Goal: Task Accomplishment & Management: Manage account settings

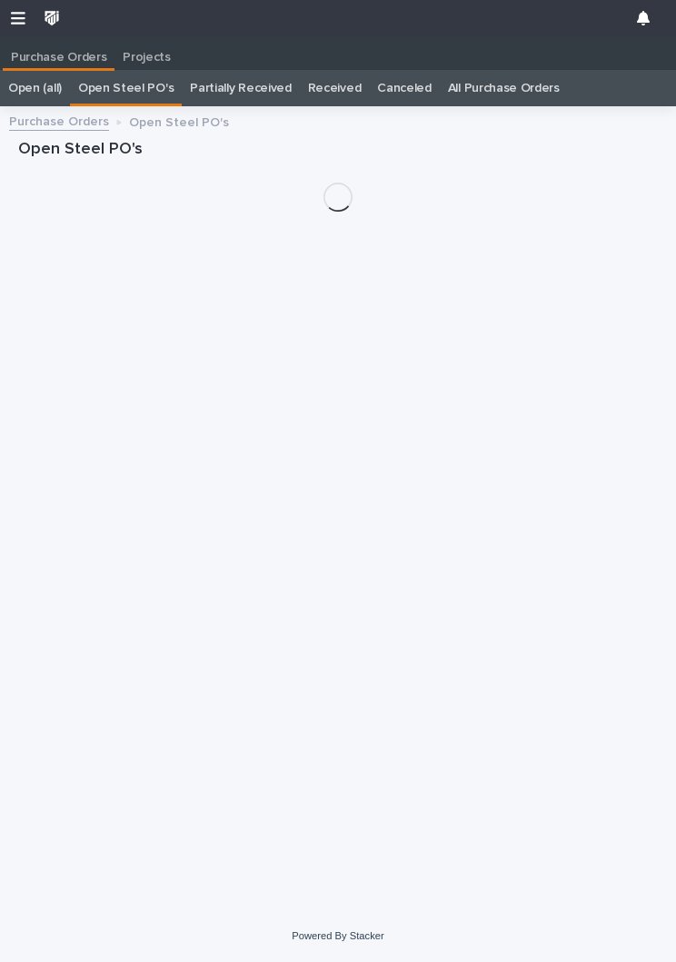
scroll to position [1, 0]
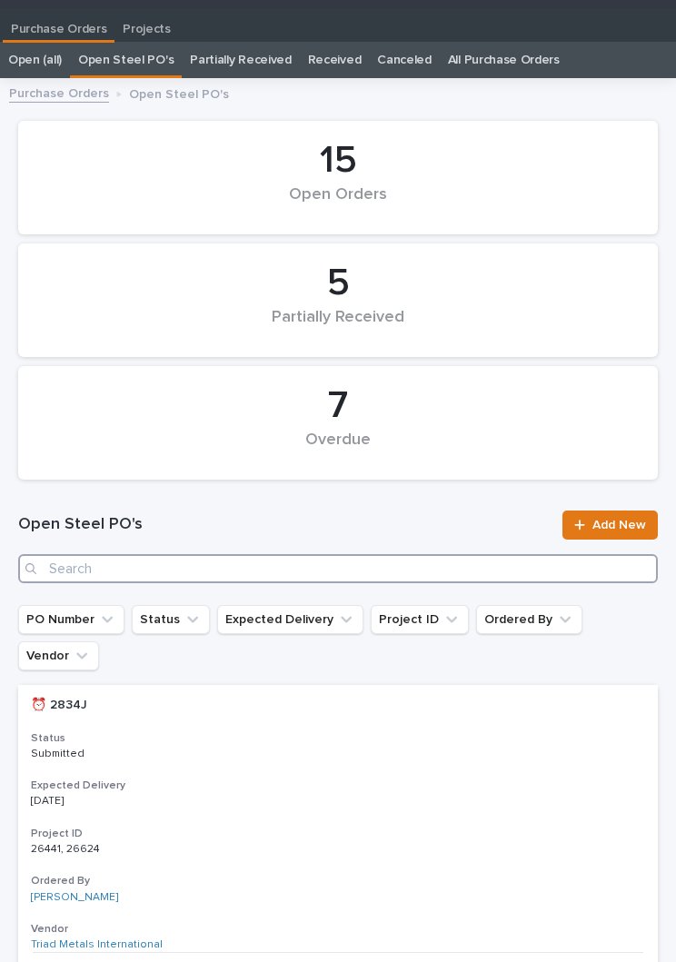
click at [330, 569] on input "Search" at bounding box center [337, 568] width 639 height 29
type input "2934"
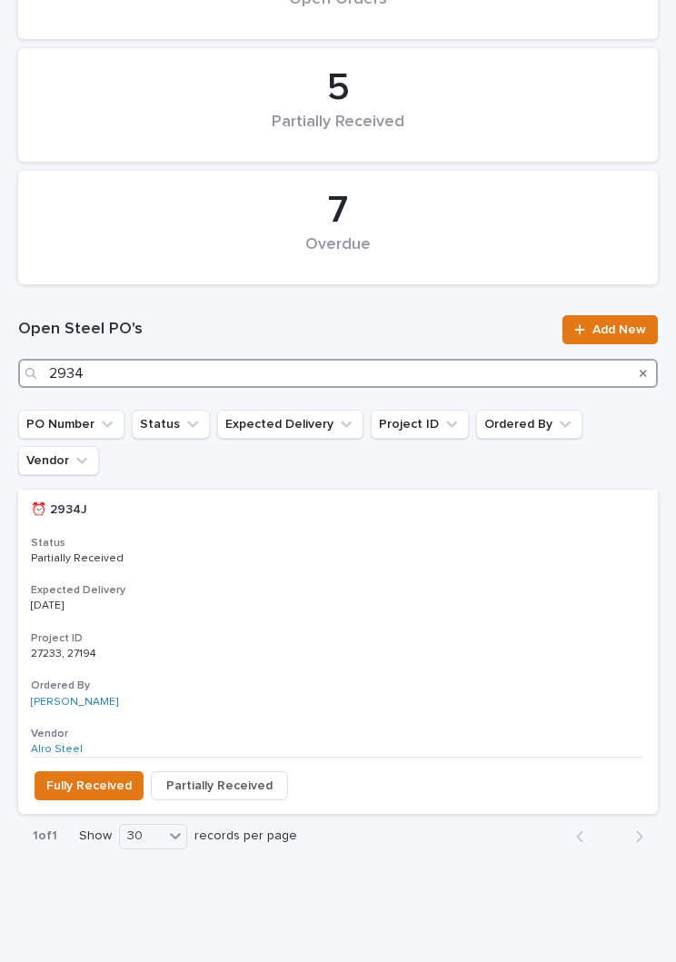
scroll to position [222, 0]
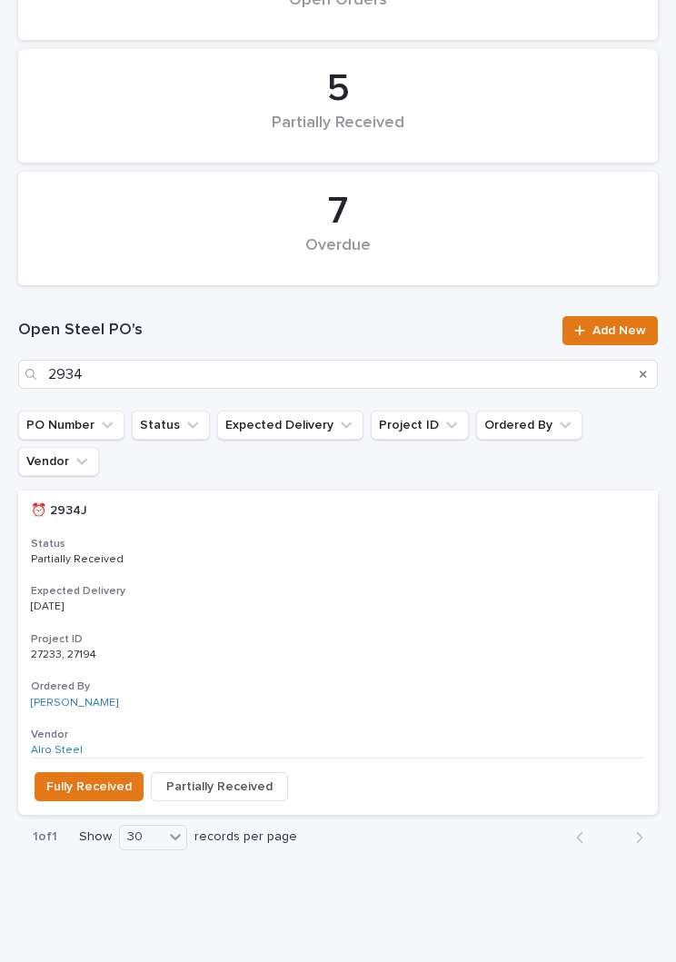
click at [358, 553] on p "Partially Received" at bounding box center [338, 559] width 614 height 13
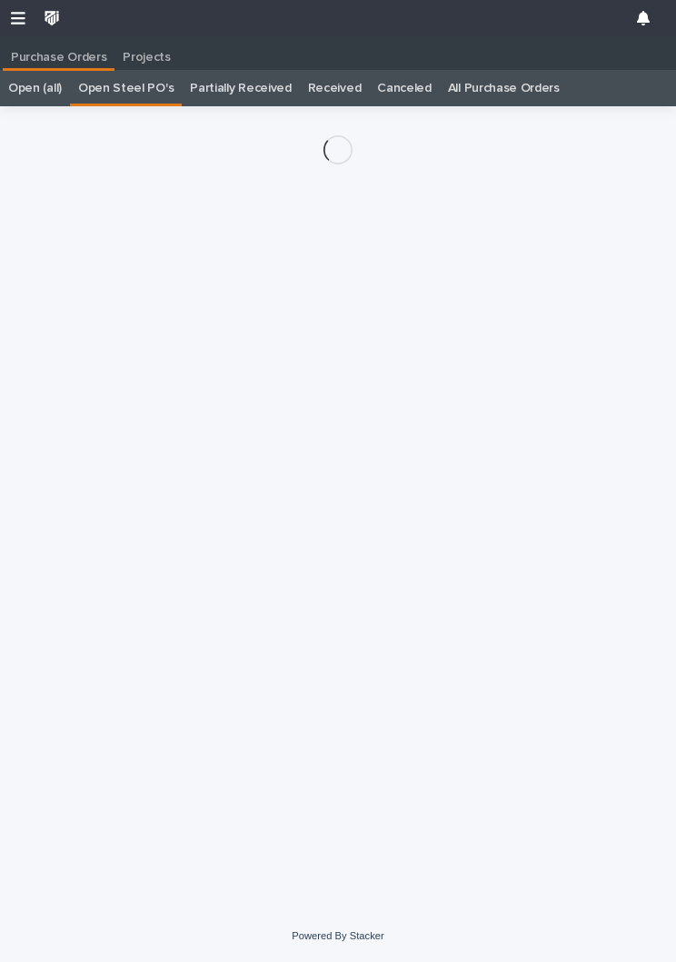
scroll to position [28, 0]
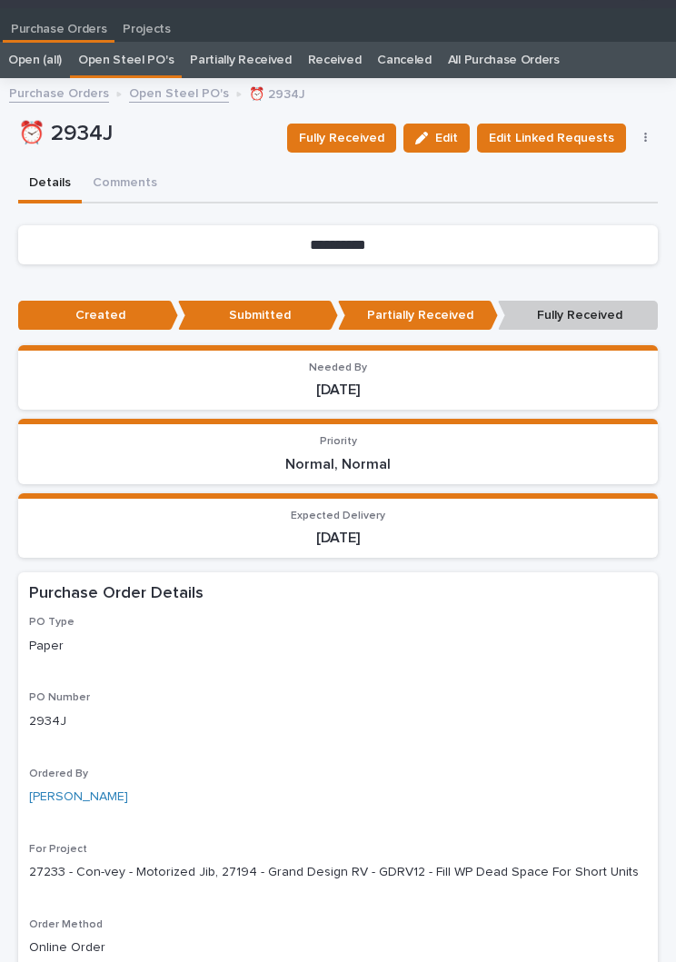
click at [337, 127] on span "Fully Received" at bounding box center [341, 138] width 85 height 22
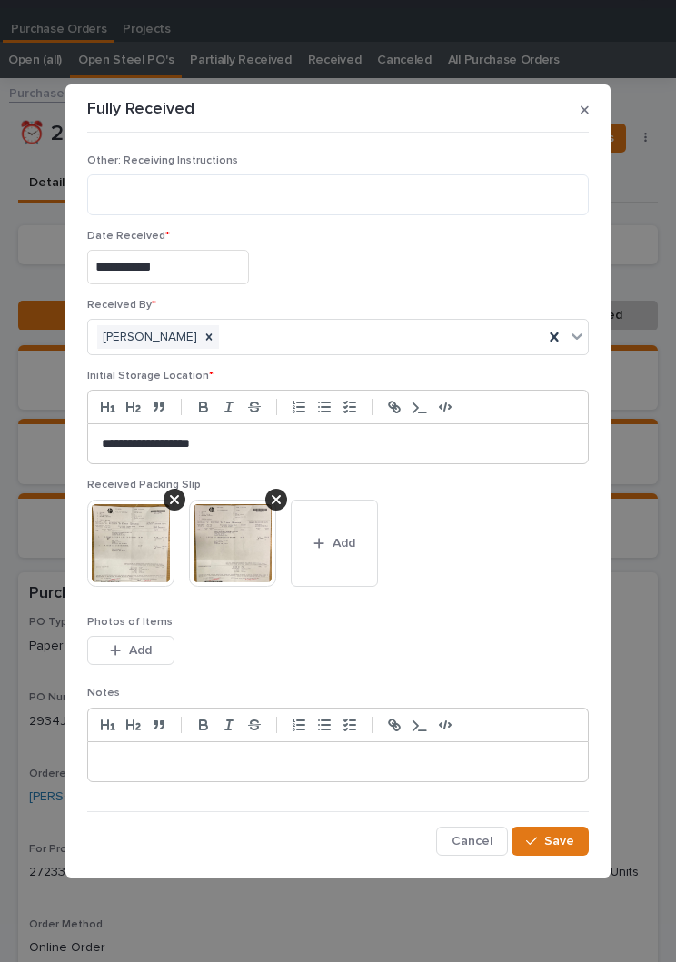
click at [351, 549] on span "Add" at bounding box center [343, 543] width 23 height 16
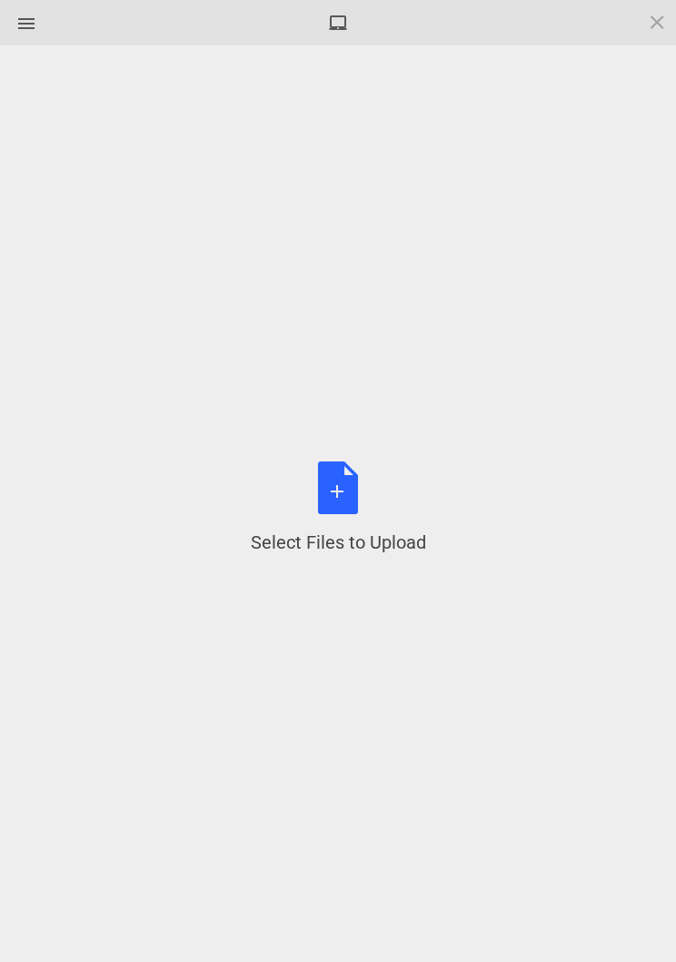
click at [357, 488] on div "Select Files to Upload or Drag and Drop, Copy and Paste Files" at bounding box center [338, 508] width 175 height 94
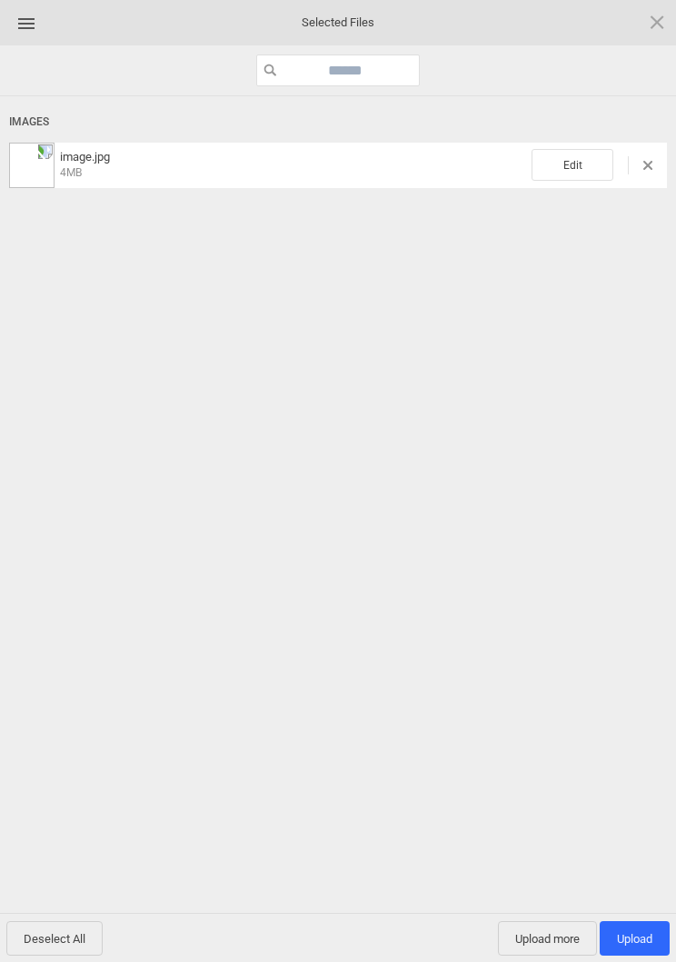
click at [576, 169] on span "Edit" at bounding box center [572, 165] width 82 height 32
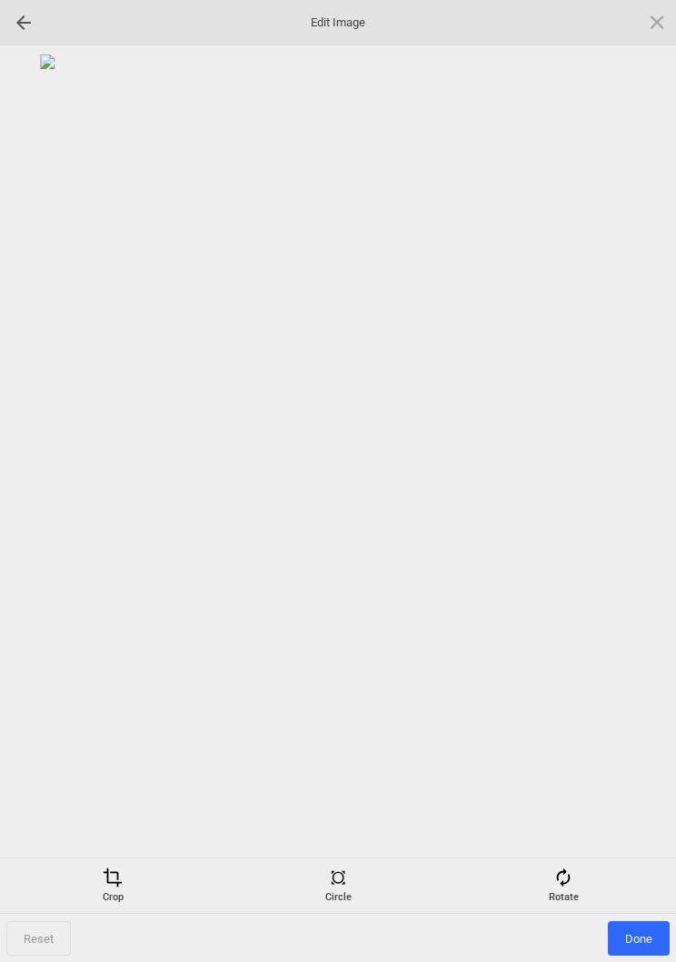
click at [575, 887] on div "Rotate" at bounding box center [563, 885] width 216 height 36
click at [633, 493] on div at bounding box center [634, 481] width 45 height 45
click at [632, 493] on div at bounding box center [634, 481] width 45 height 45
click at [640, 489] on div at bounding box center [634, 481] width 45 height 45
click at [632, 487] on div at bounding box center [634, 481] width 45 height 45
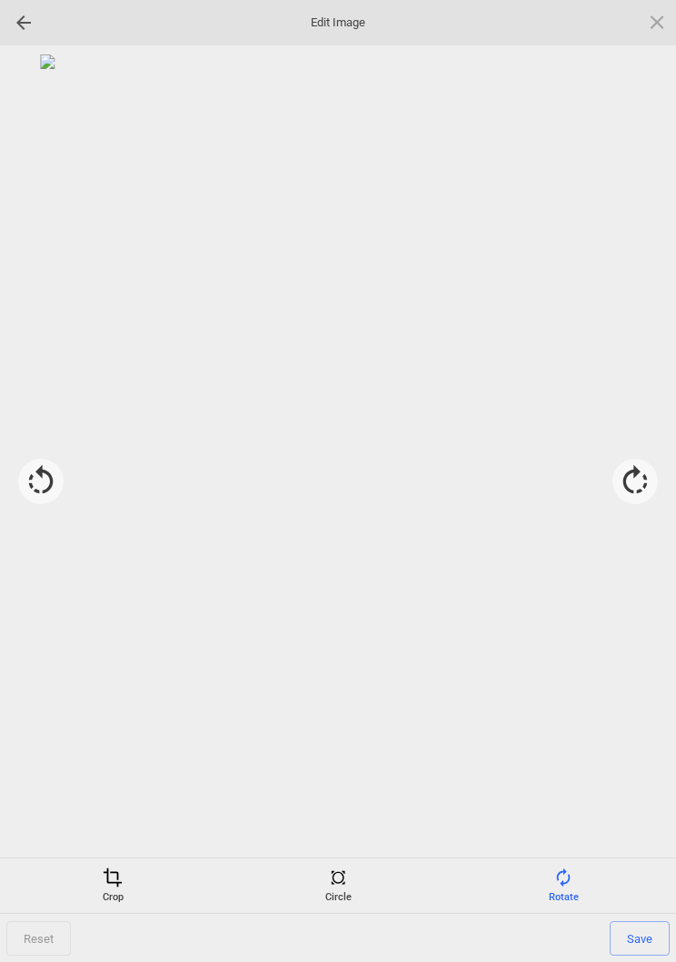
click at [117, 894] on div "Crop" at bounding box center [113, 885] width 216 height 36
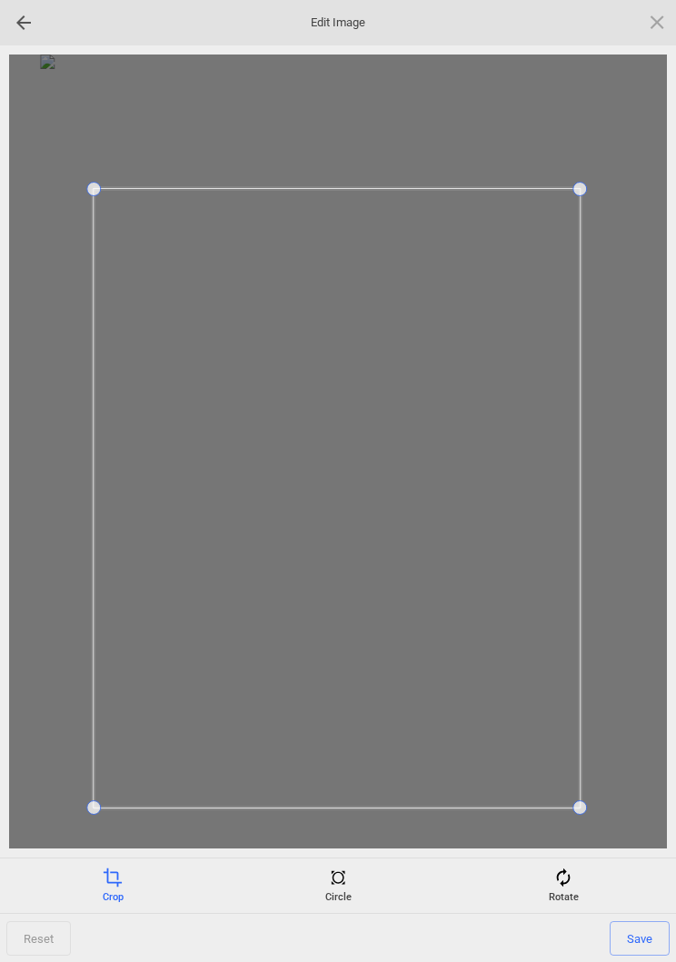
click at [643, 936] on span "Save" at bounding box center [639, 938] width 60 height 35
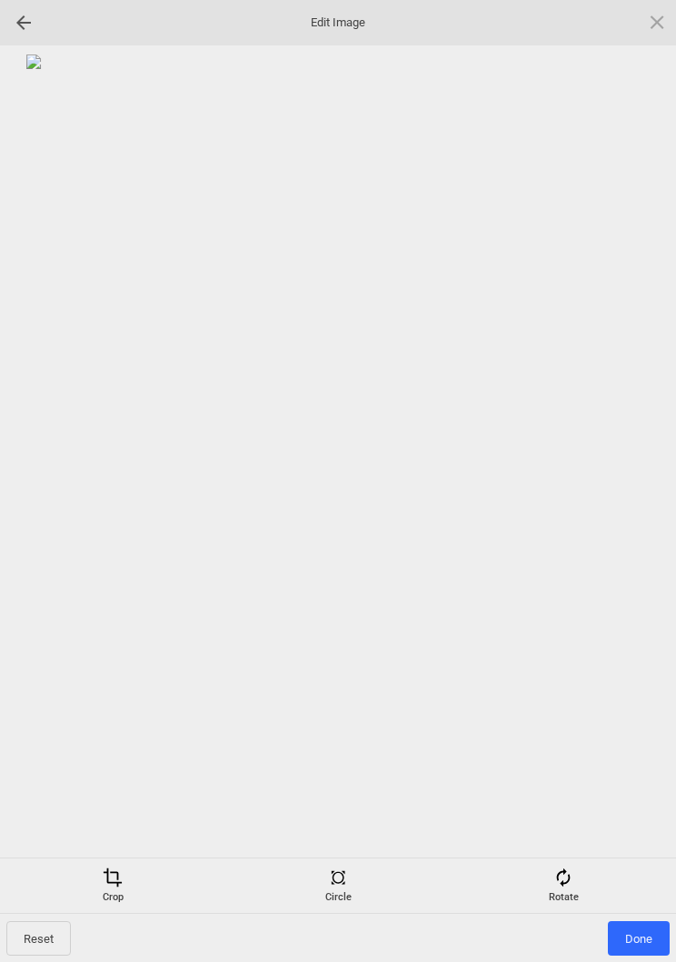
click at [637, 943] on span "Done" at bounding box center [638, 938] width 62 height 35
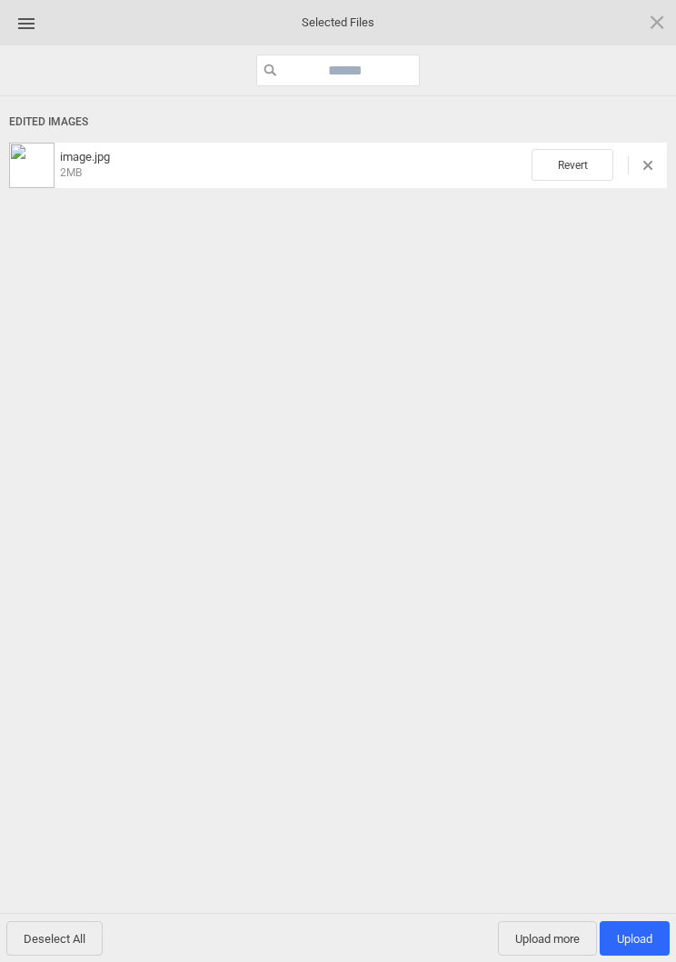
click at [635, 943] on span "Upload 1" at bounding box center [634, 939] width 35 height 14
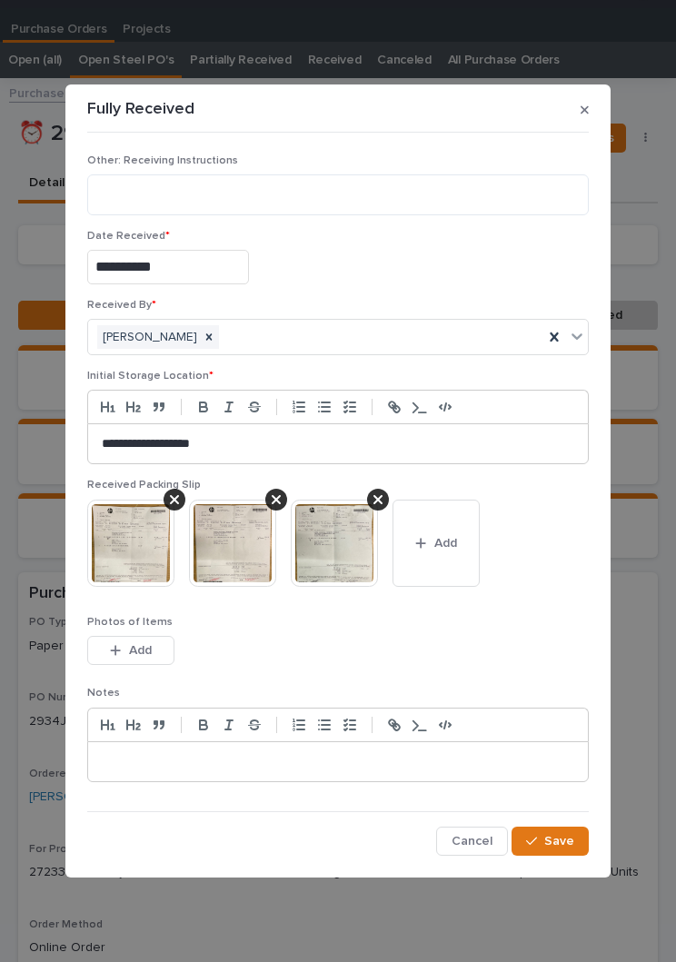
click at [559, 850] on button "Save" at bounding box center [549, 840] width 77 height 29
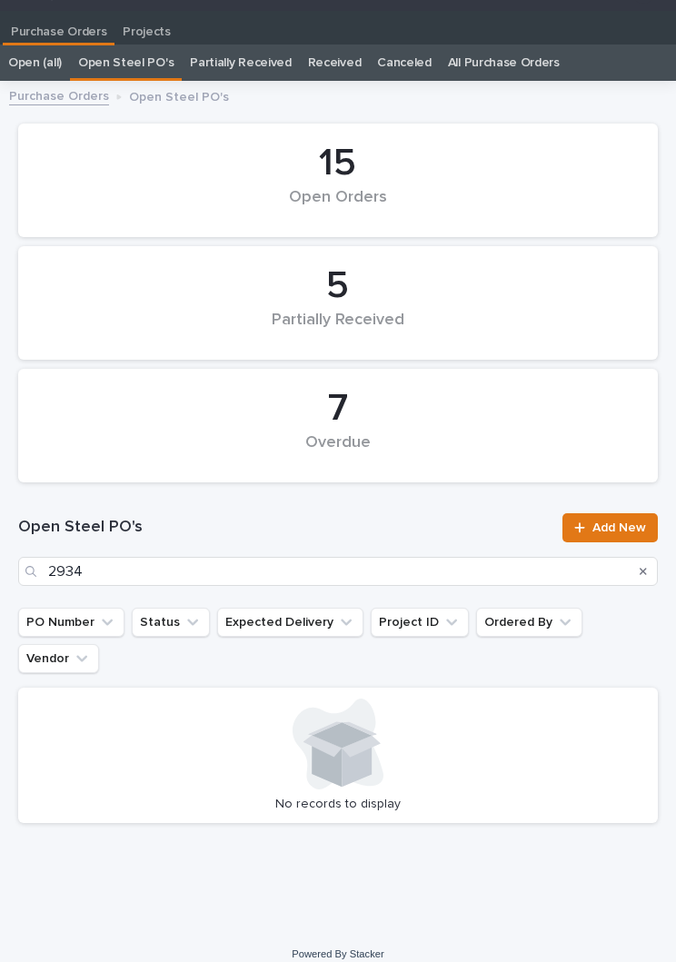
scroll to position [28, 0]
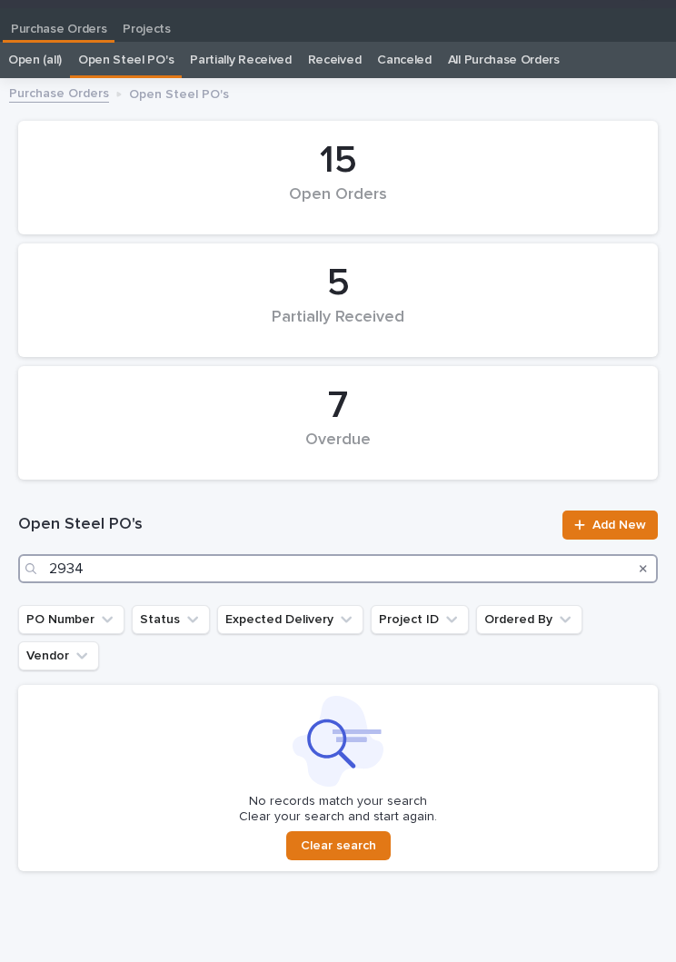
click at [220, 578] on input "2934" at bounding box center [337, 568] width 639 height 29
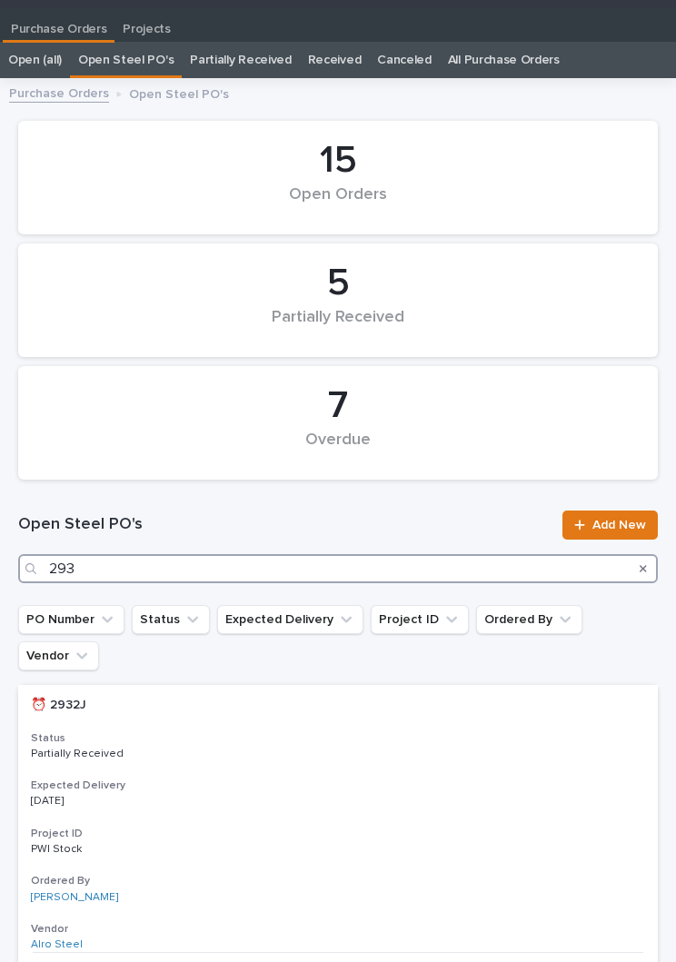
type input "2936"
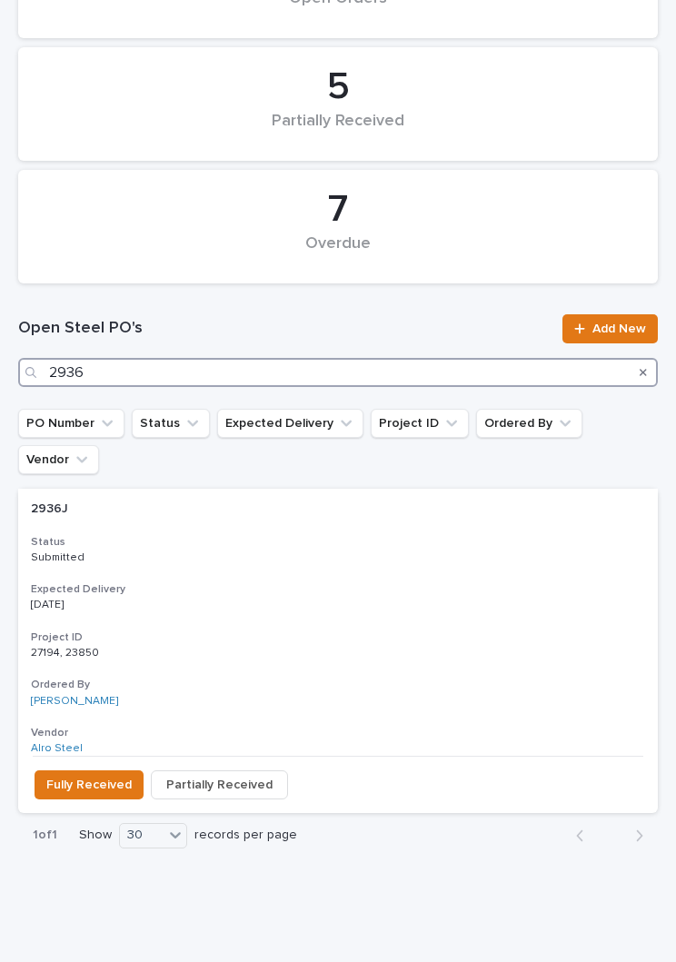
scroll to position [222, 0]
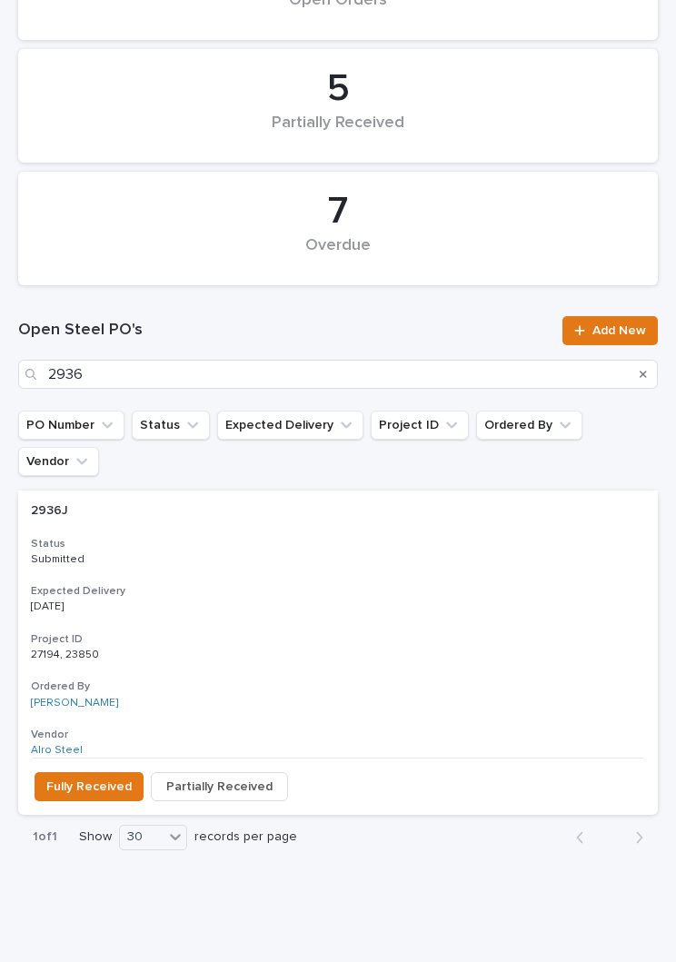
click at [275, 536] on div "2936J 2936J Status Submitted Expected Delivery [DATE] Project ID 27194, 23850 2…" at bounding box center [337, 623] width 639 height 267
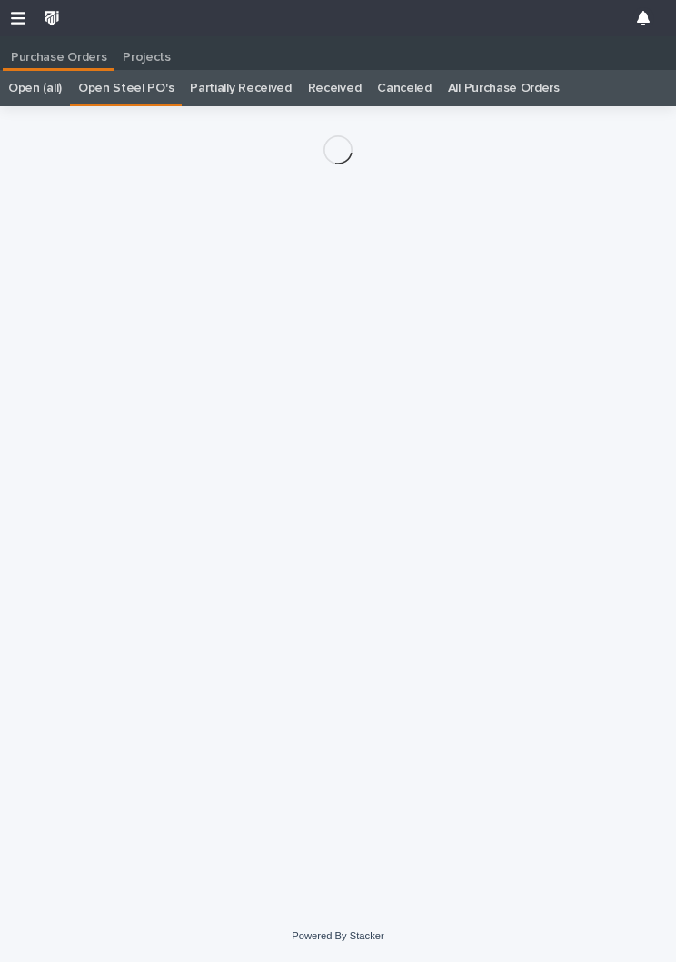
scroll to position [28, 0]
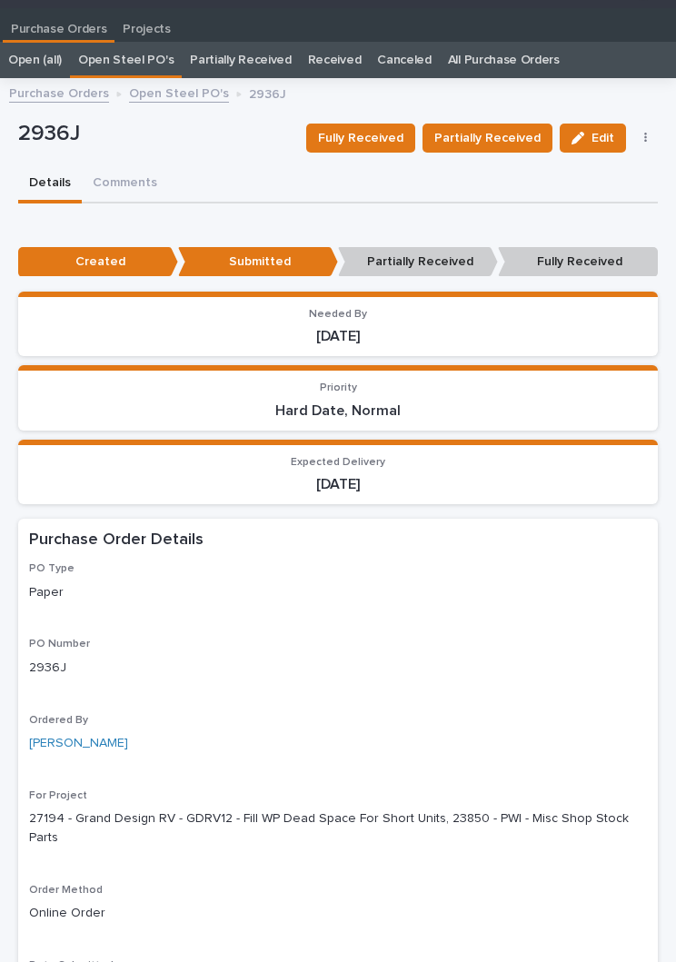
click at [498, 123] on button "Partially Received" at bounding box center [487, 137] width 130 height 29
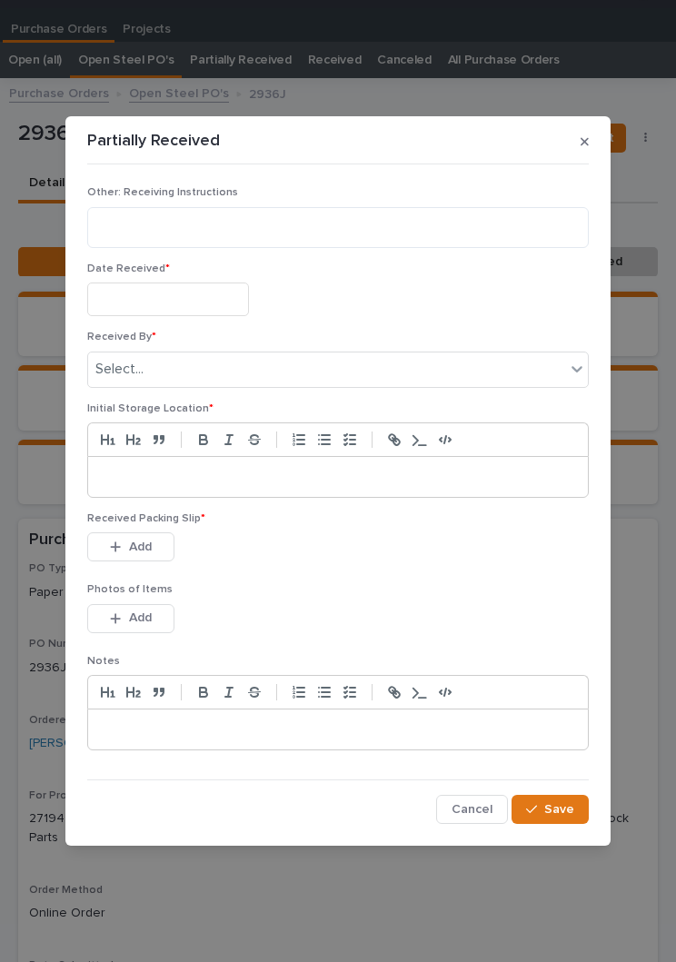
click at [195, 314] on input "text" at bounding box center [168, 299] width 162 height 34
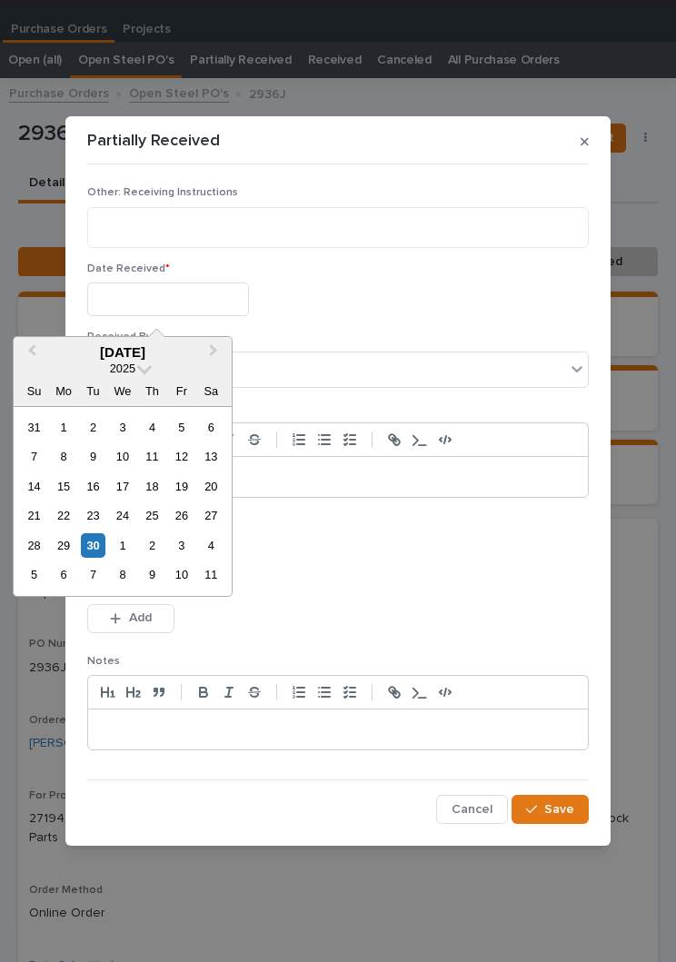
click at [104, 535] on div "30" at bounding box center [93, 545] width 25 height 25
type input "**********"
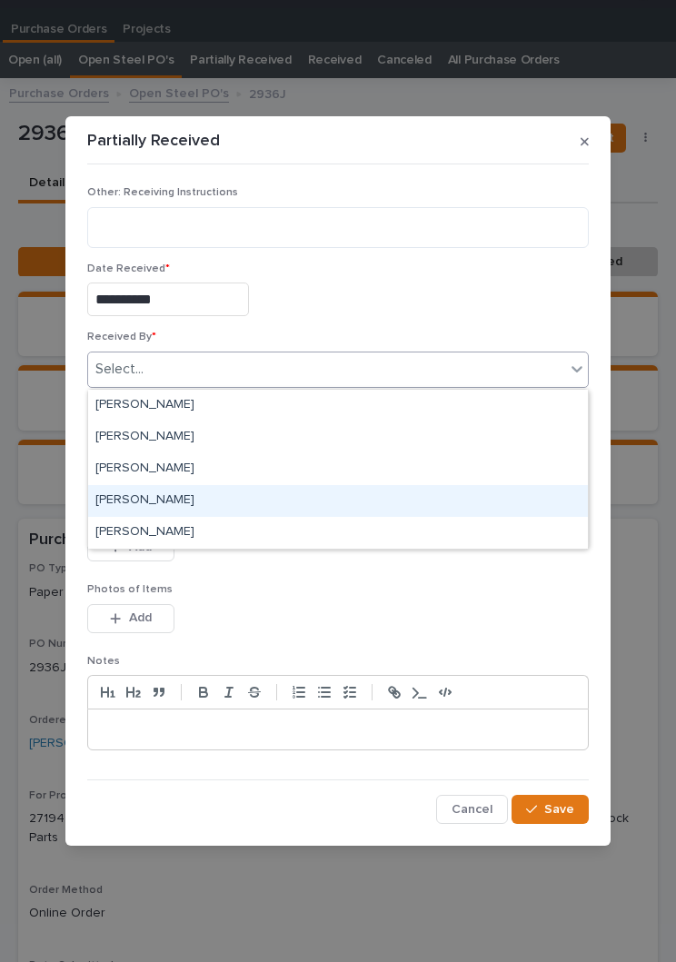
click at [235, 493] on div "[PERSON_NAME]" at bounding box center [337, 501] width 499 height 32
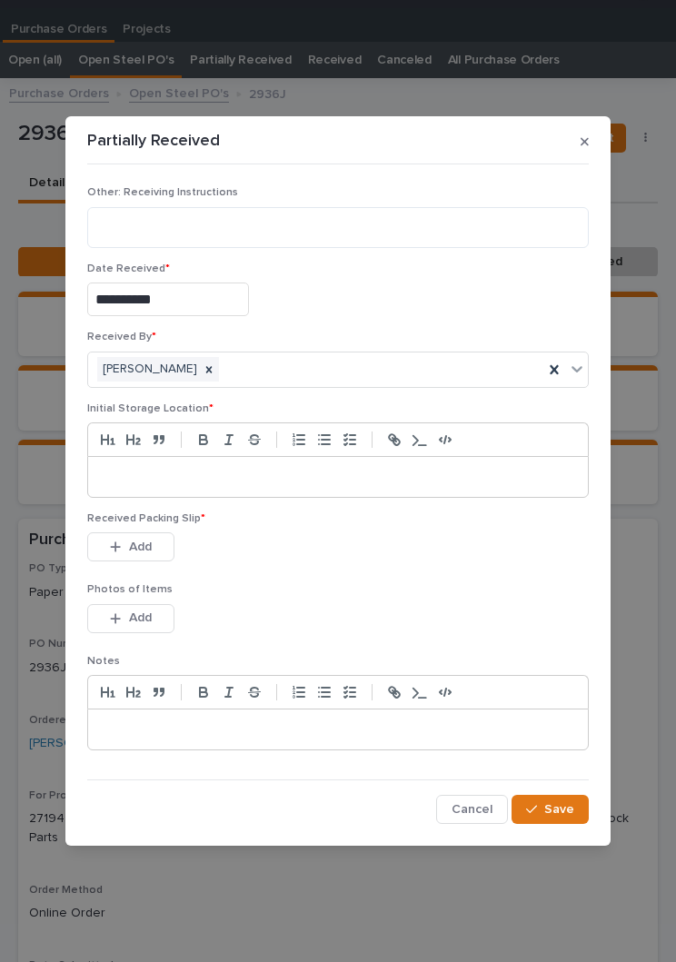
click at [322, 469] on p at bounding box center [338, 477] width 472 height 18
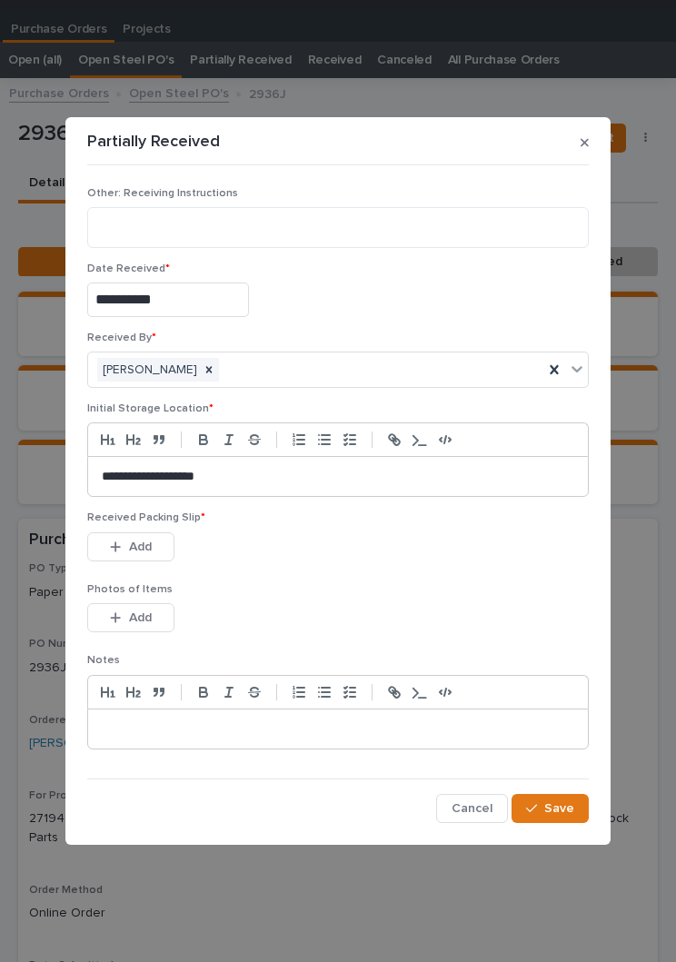
click at [357, 571] on div "Received Packing Slip * This file cannot be opened Download File Add" at bounding box center [337, 546] width 501 height 71
click at [357, 570] on div "Received Packing Slip * This file cannot be opened Download File Add" at bounding box center [337, 546] width 501 height 71
click at [134, 532] on button "Add" at bounding box center [130, 546] width 87 height 29
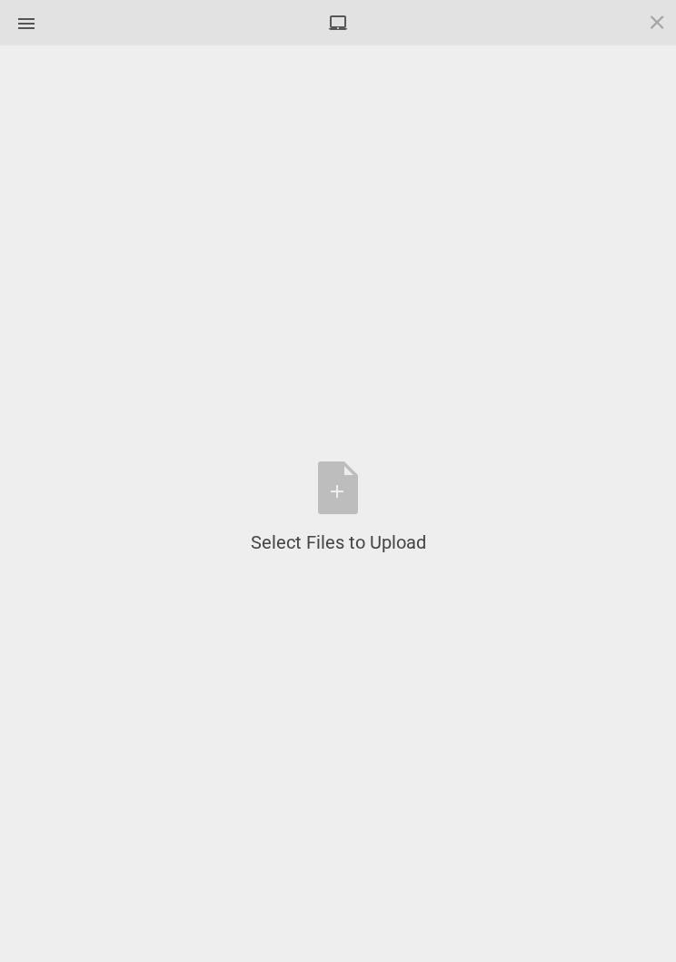
click at [363, 494] on div "Select Files to Upload or Drag and Drop, Copy and Paste Files" at bounding box center [338, 508] width 175 height 94
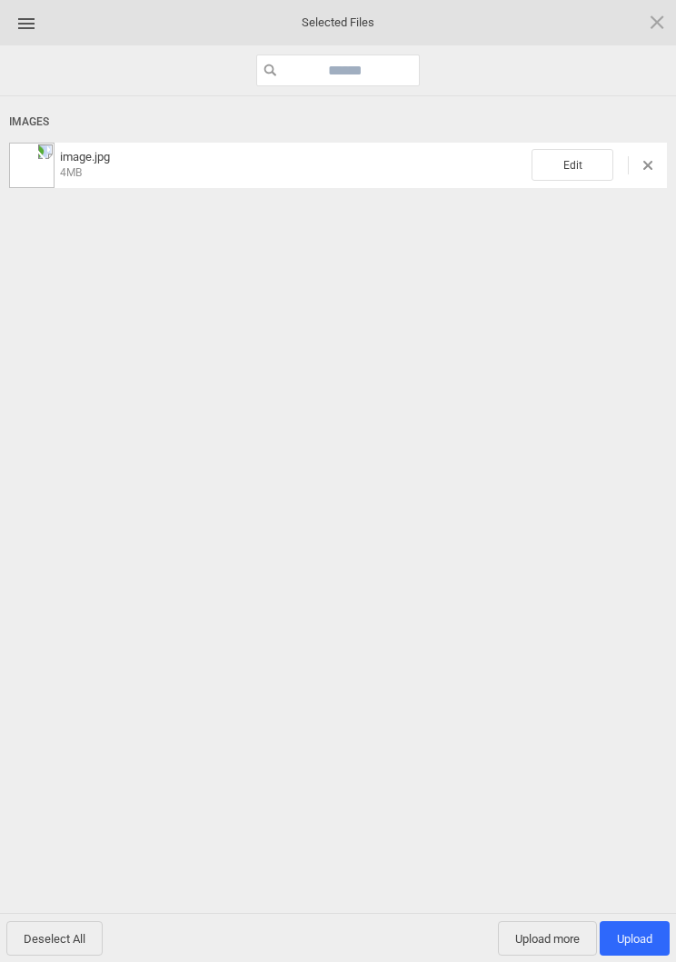
click at [590, 167] on span "Edit" at bounding box center [572, 165] width 82 height 32
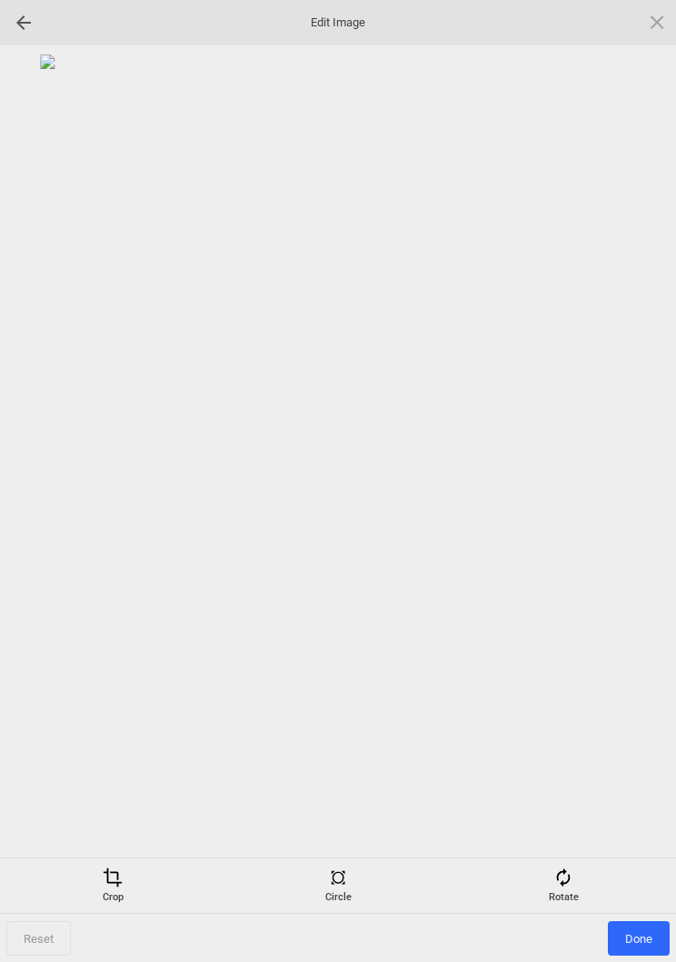
click at [594, 867] on div "Rotate" at bounding box center [563, 885] width 216 height 36
click at [636, 483] on div at bounding box center [634, 481] width 45 height 45
click at [638, 492] on div at bounding box center [634, 481] width 45 height 45
click at [640, 482] on div at bounding box center [634, 481] width 45 height 45
click at [643, 469] on div at bounding box center [634, 481] width 45 height 45
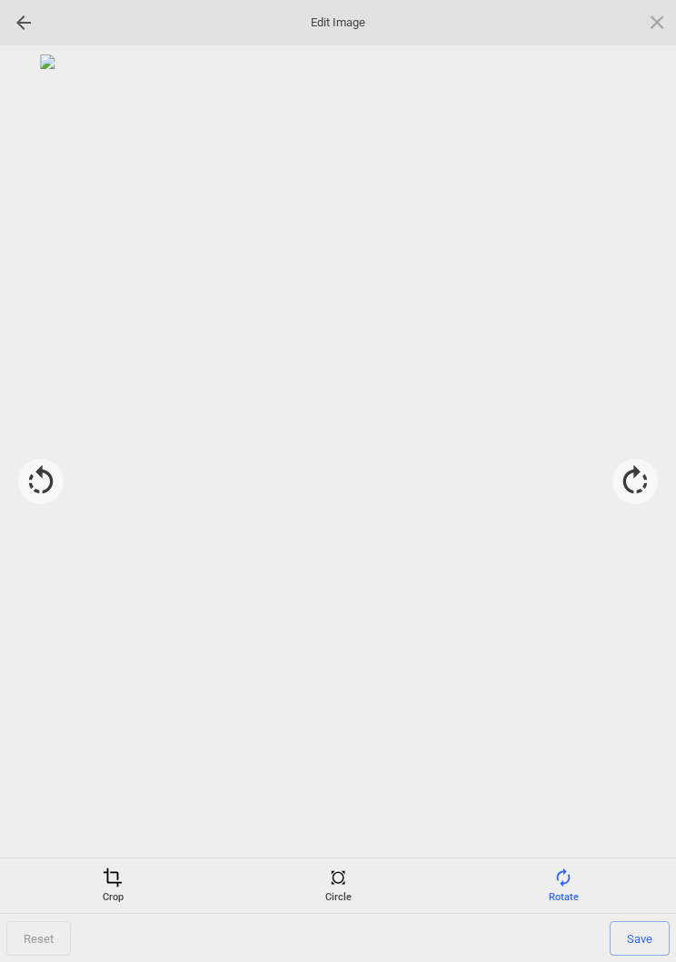
click at [118, 894] on div "Crop" at bounding box center [113, 885] width 216 height 36
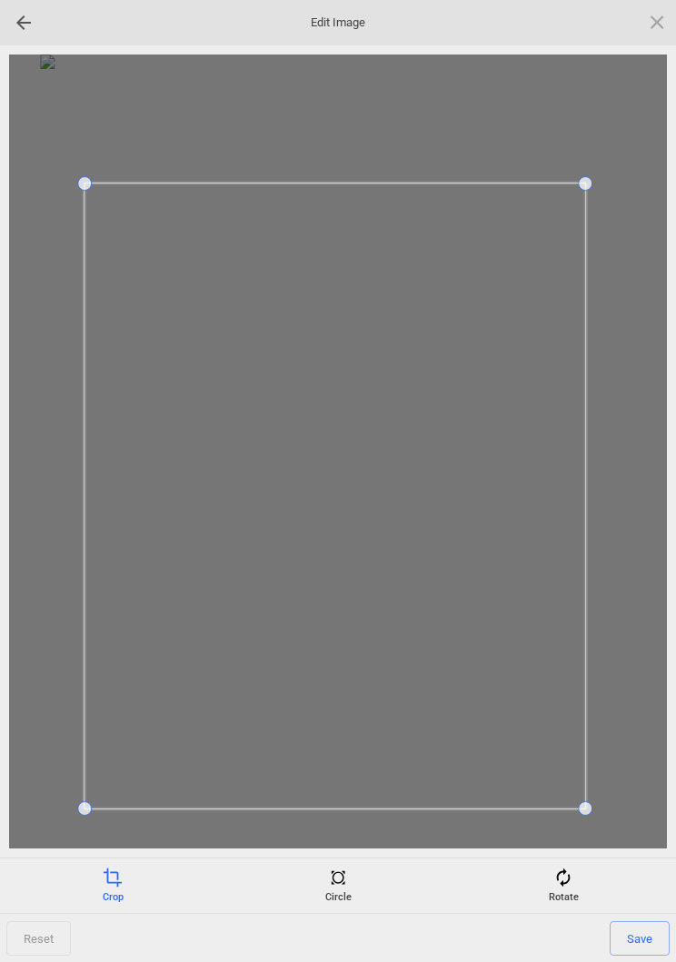
click at [662, 922] on span "Save" at bounding box center [639, 938] width 60 height 35
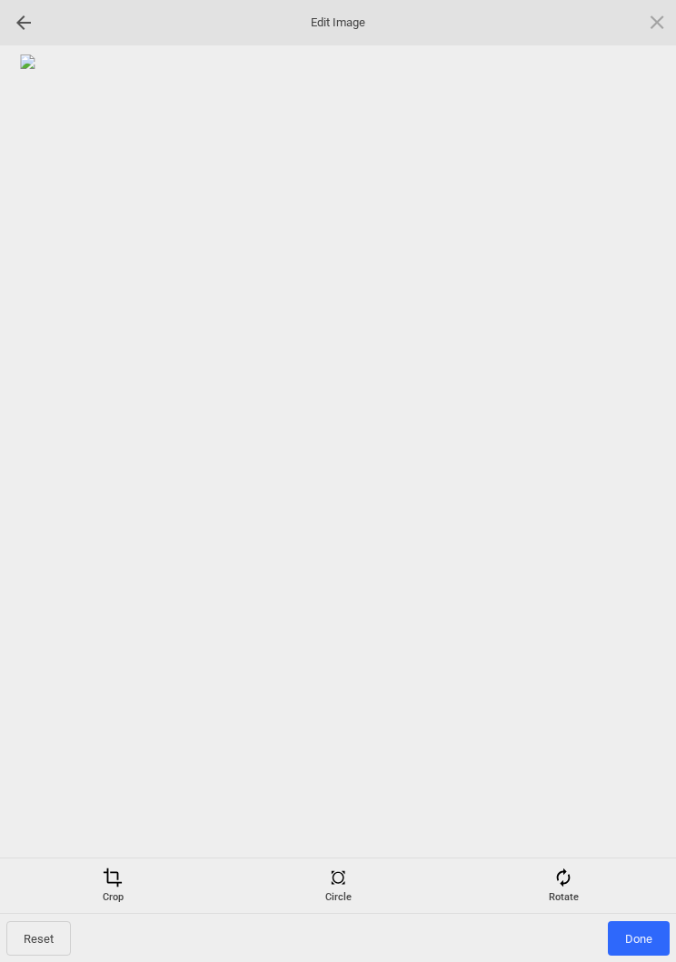
click at [640, 938] on span "Done" at bounding box center [638, 938] width 62 height 35
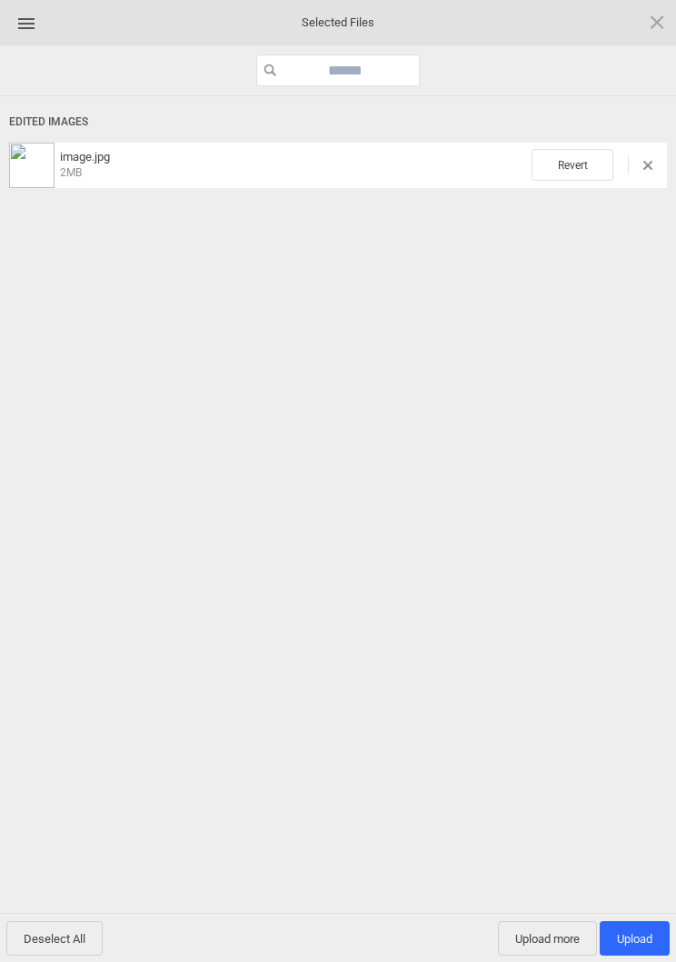
click at [564, 914] on div "Deselect All Upload more Upload 1" at bounding box center [338, 937] width 676 height 49
click at [535, 951] on span "Upload more" at bounding box center [547, 938] width 99 height 35
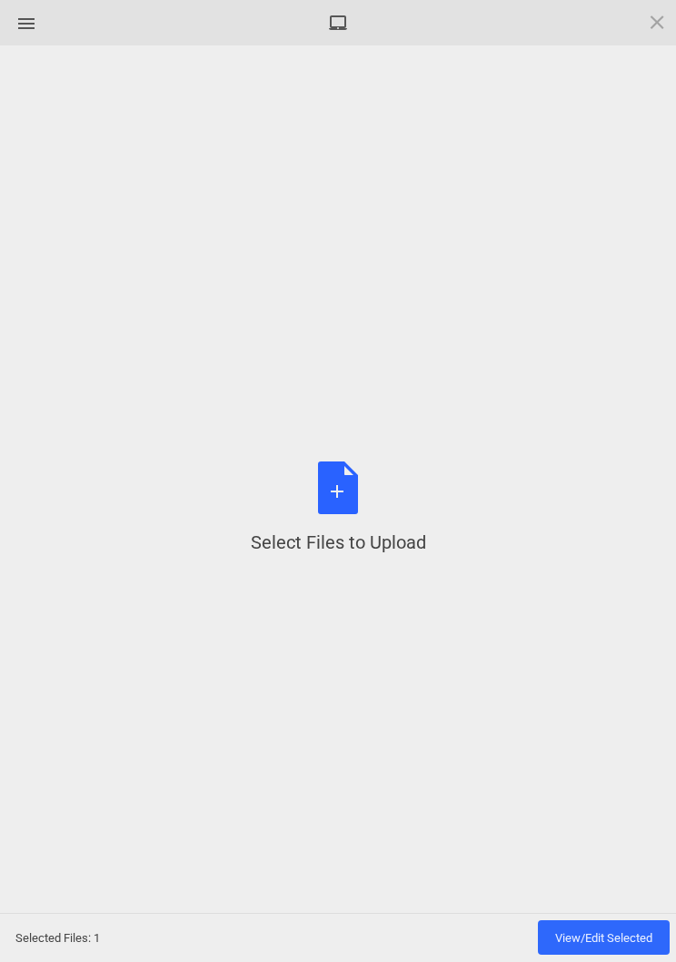
click at [331, 490] on div "Select Files to Upload or Drag and Drop, Copy and Paste Files" at bounding box center [338, 508] width 175 height 94
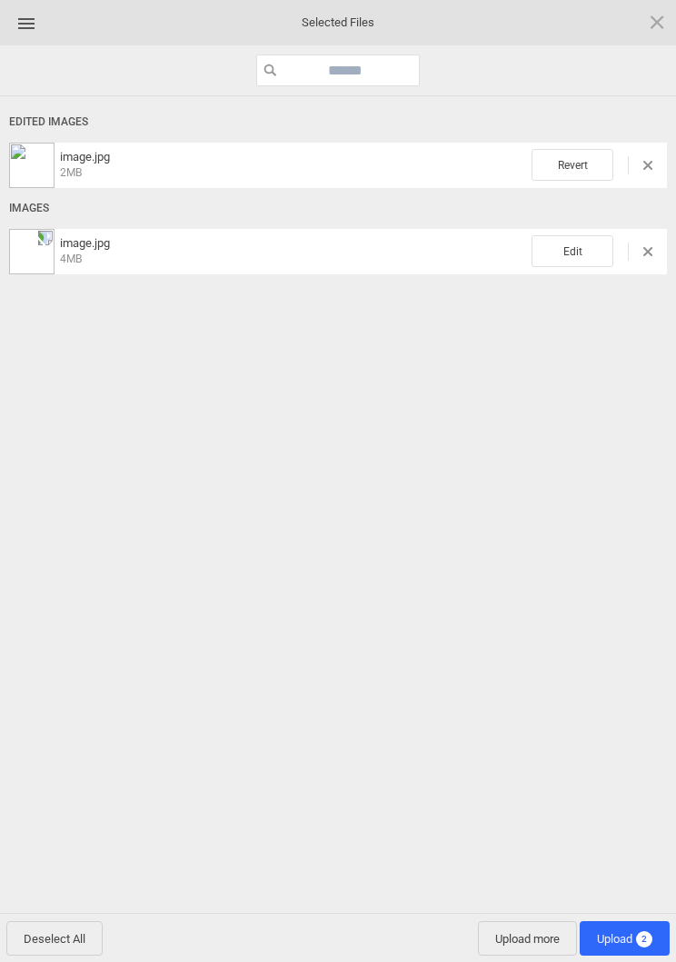
click at [568, 256] on span "Edit" at bounding box center [572, 251] width 82 height 32
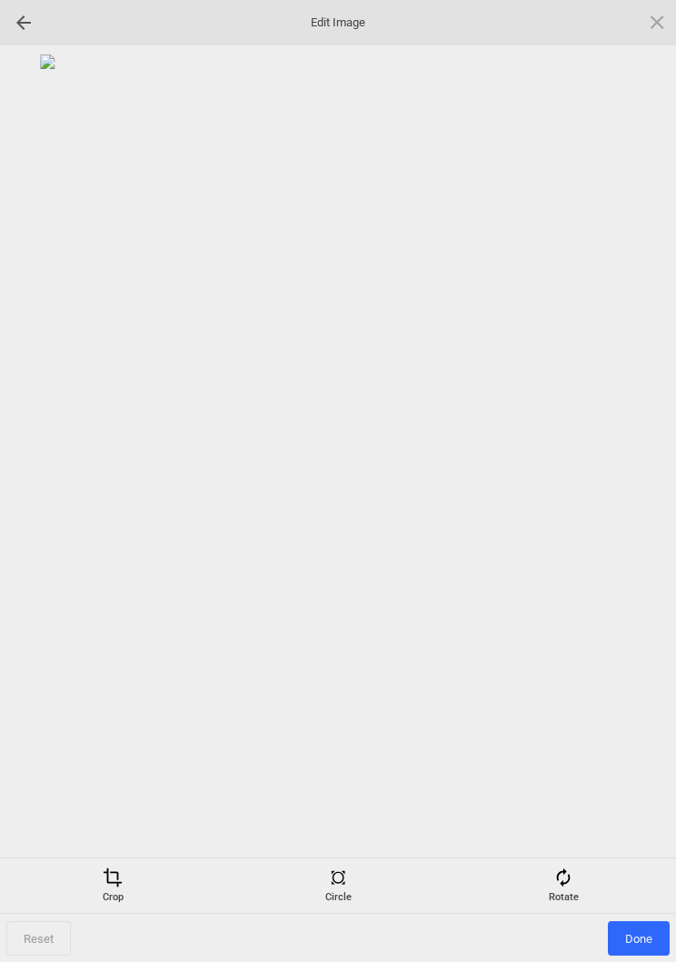
click at [587, 870] on div "Rotate" at bounding box center [563, 885] width 216 height 36
click at [635, 501] on div at bounding box center [634, 481] width 45 height 45
click at [639, 479] on div at bounding box center [634, 481] width 45 height 45
click at [626, 489] on div at bounding box center [634, 481] width 45 height 45
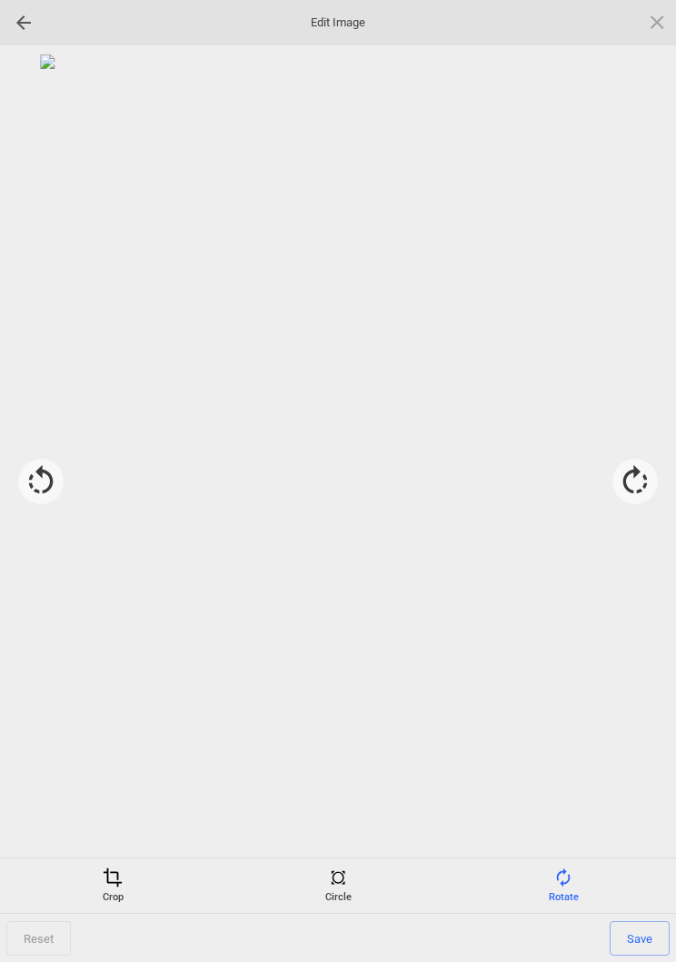
click at [119, 892] on div "Crop" at bounding box center [113, 885] width 216 height 36
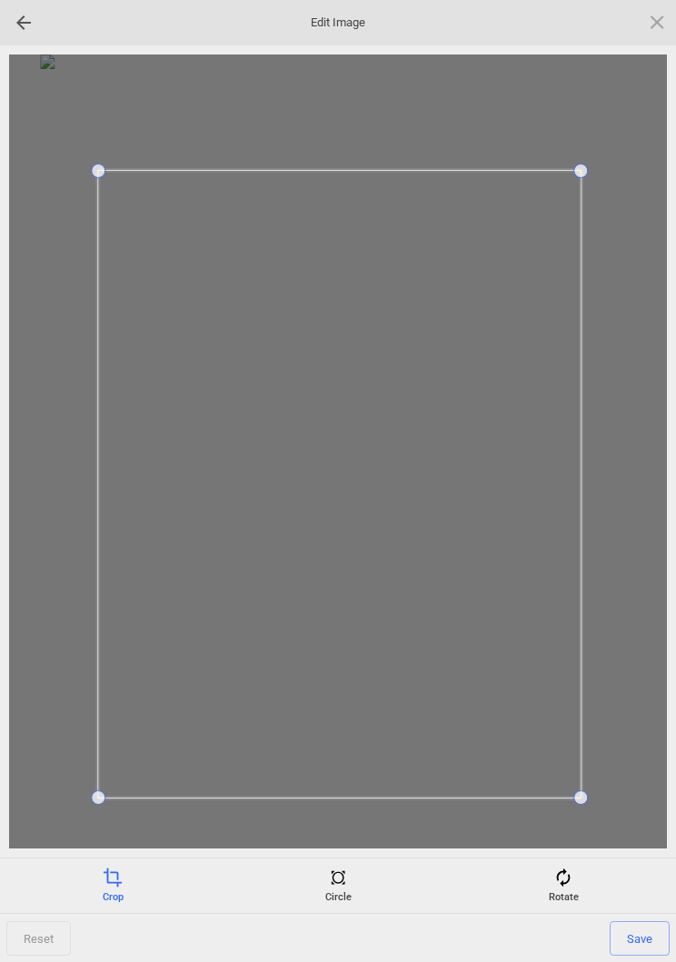
click at [653, 924] on span "Save" at bounding box center [639, 938] width 60 height 35
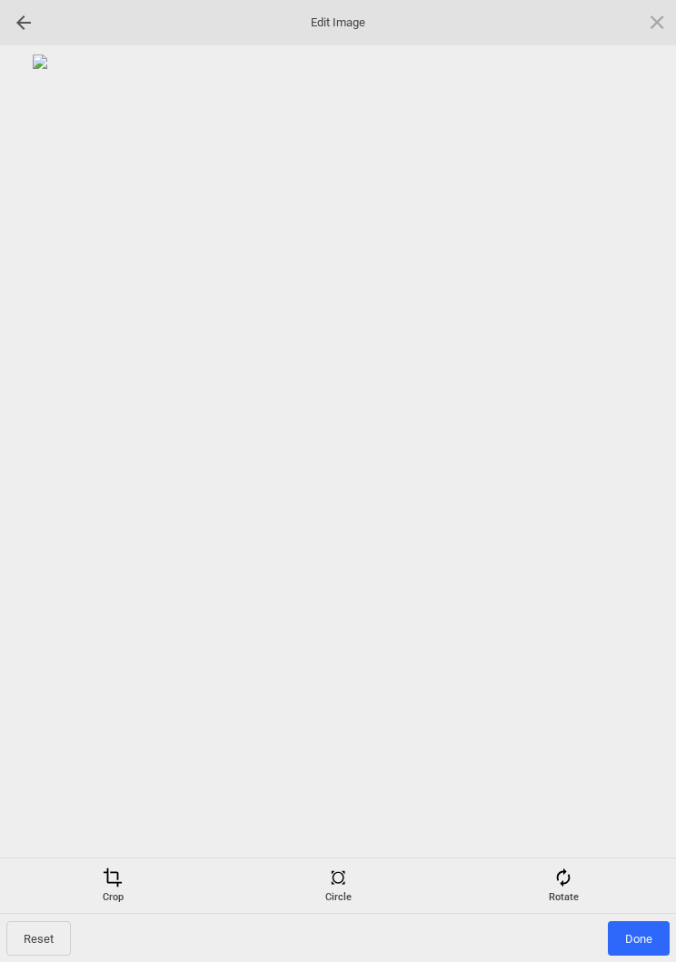
click at [643, 933] on span "Done" at bounding box center [638, 938] width 62 height 35
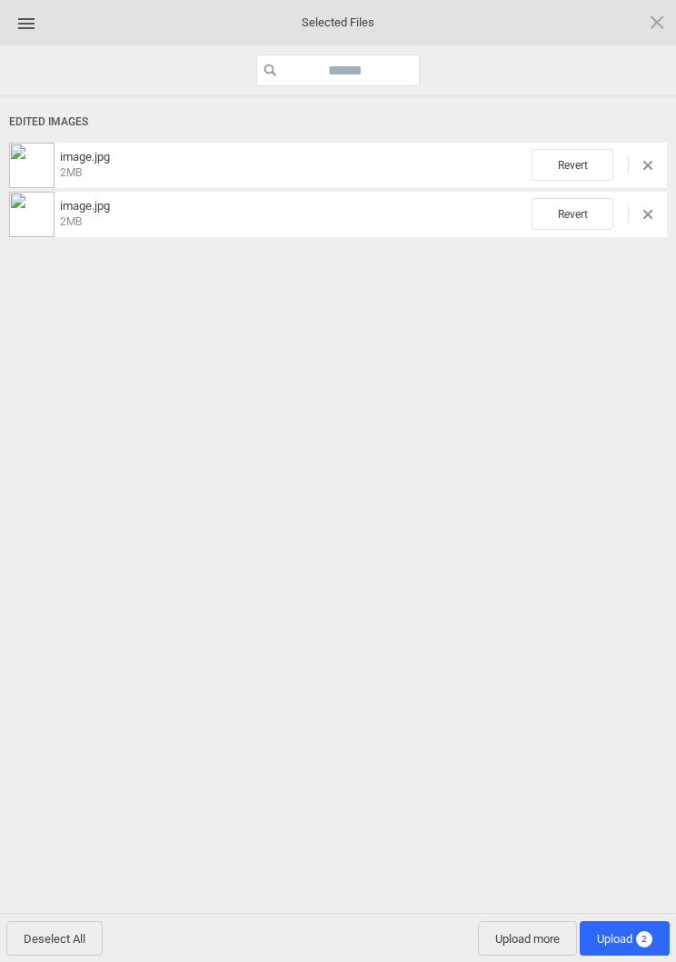
click at [524, 942] on span "Upload more" at bounding box center [527, 938] width 99 height 35
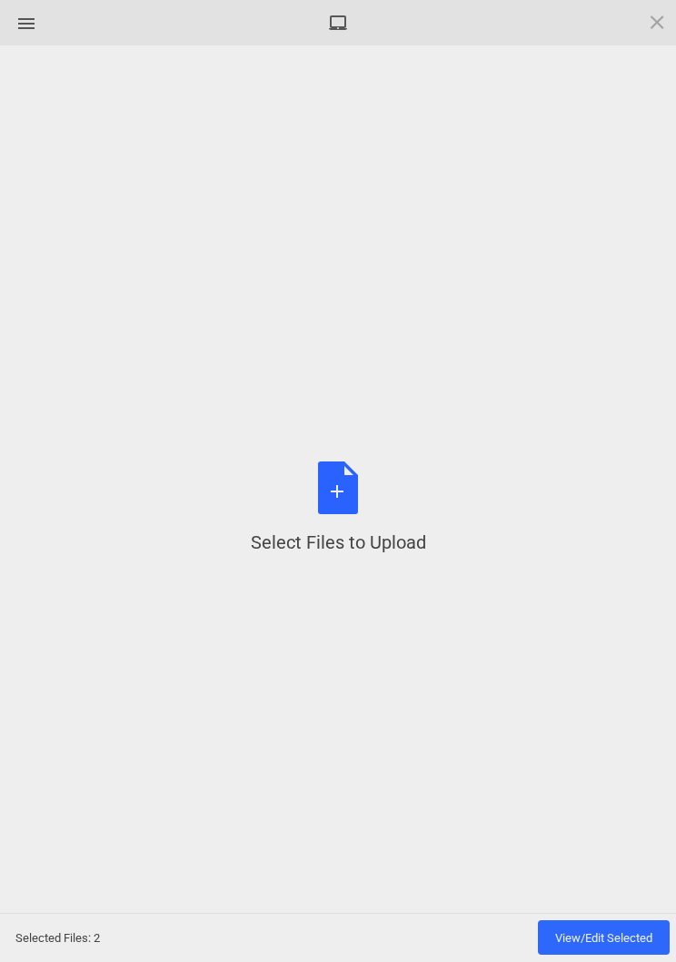
click at [346, 507] on div "Select Files to Upload or Drag and Drop, Copy and Paste Files" at bounding box center [338, 508] width 175 height 94
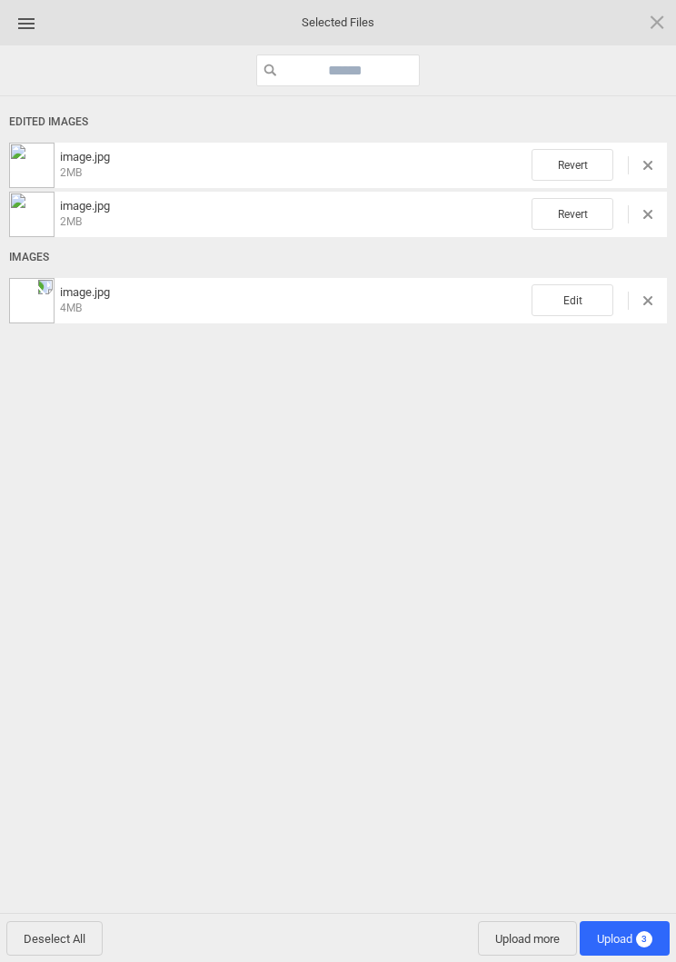
click at [564, 297] on span "Edit" at bounding box center [572, 300] width 82 height 32
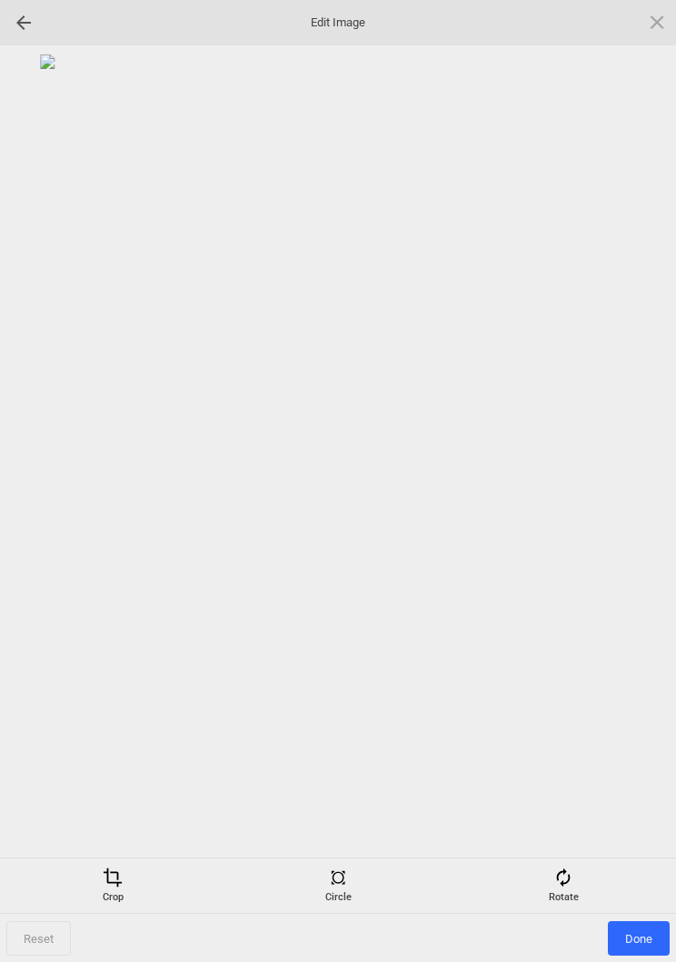
click at [570, 892] on div "Rotate" at bounding box center [563, 885] width 216 height 36
click at [640, 467] on div at bounding box center [634, 481] width 45 height 45
click at [656, 471] on div at bounding box center [634, 481] width 45 height 45
click at [637, 483] on div at bounding box center [634, 481] width 45 height 45
click at [633, 483] on div at bounding box center [634, 481] width 45 height 45
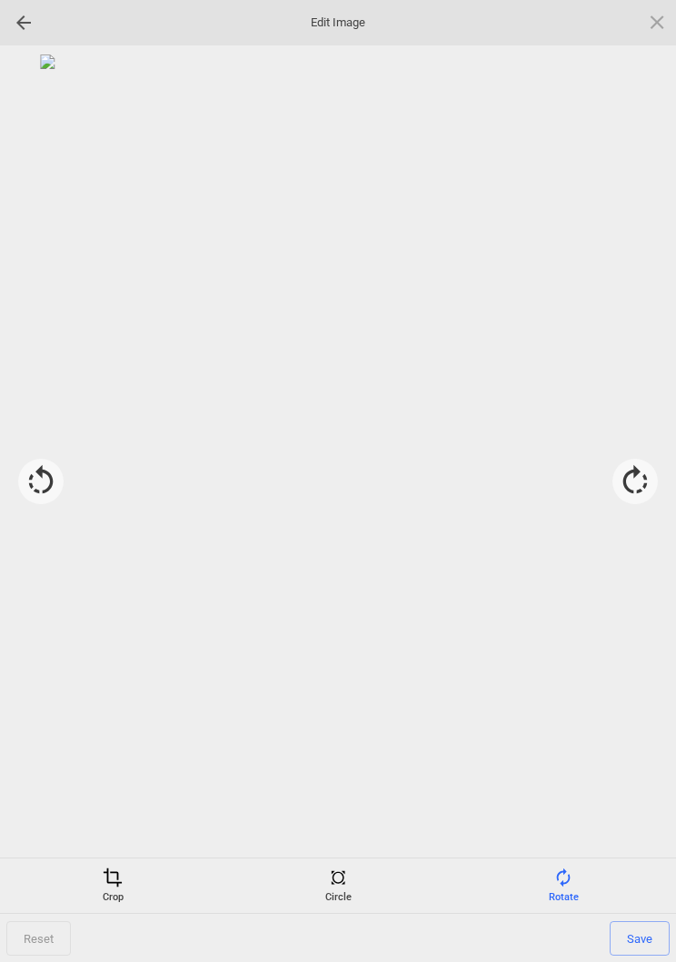
click at [119, 888] on div "Crop" at bounding box center [113, 885] width 216 height 36
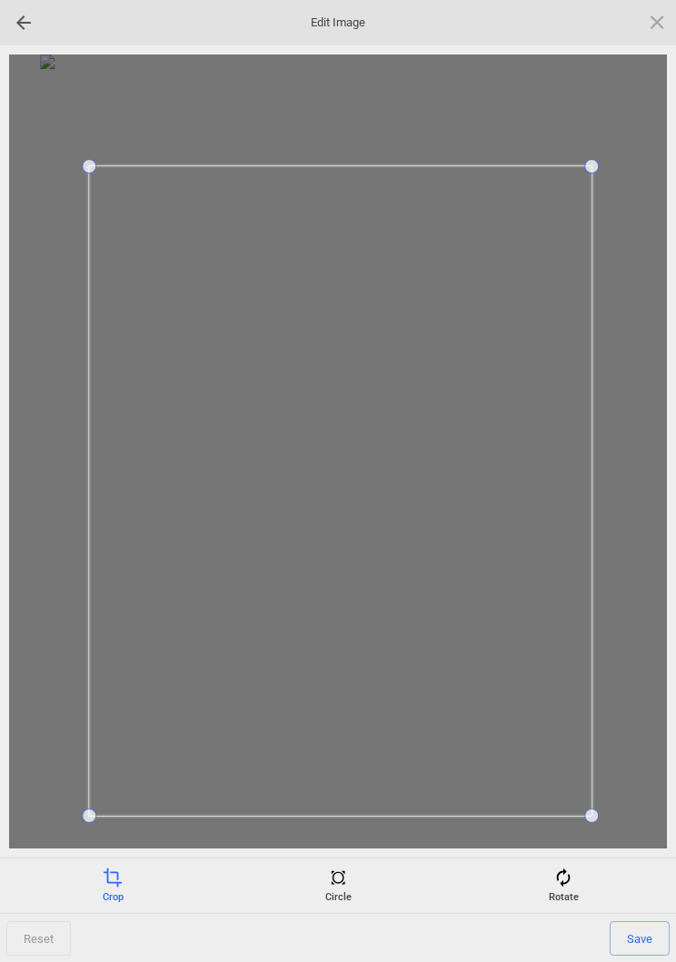
click at [655, 926] on span "Save" at bounding box center [639, 938] width 60 height 35
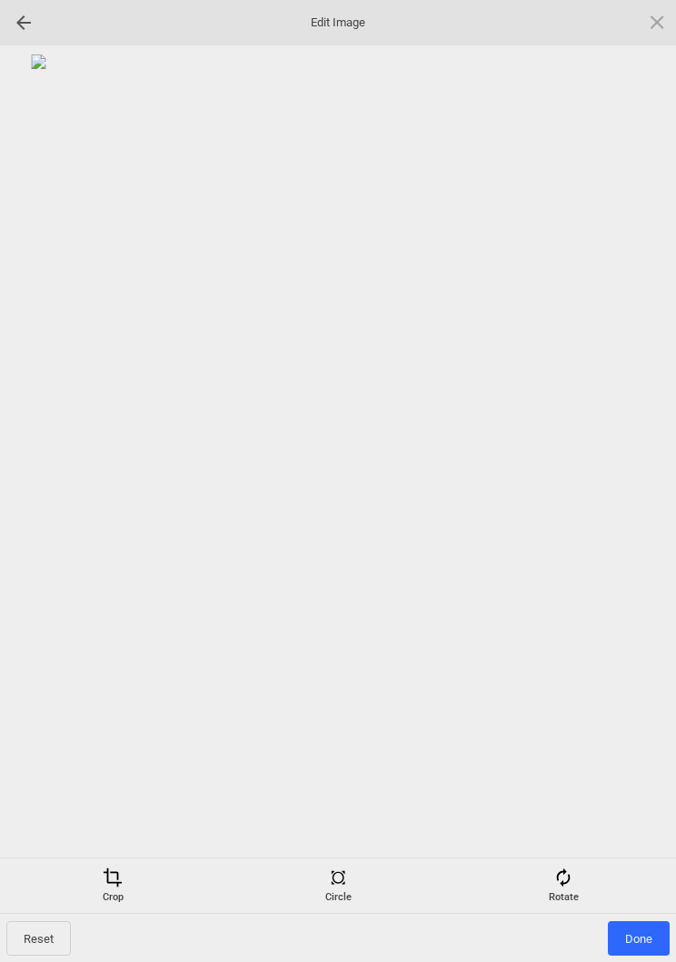
click at [642, 924] on span "Done" at bounding box center [638, 938] width 62 height 35
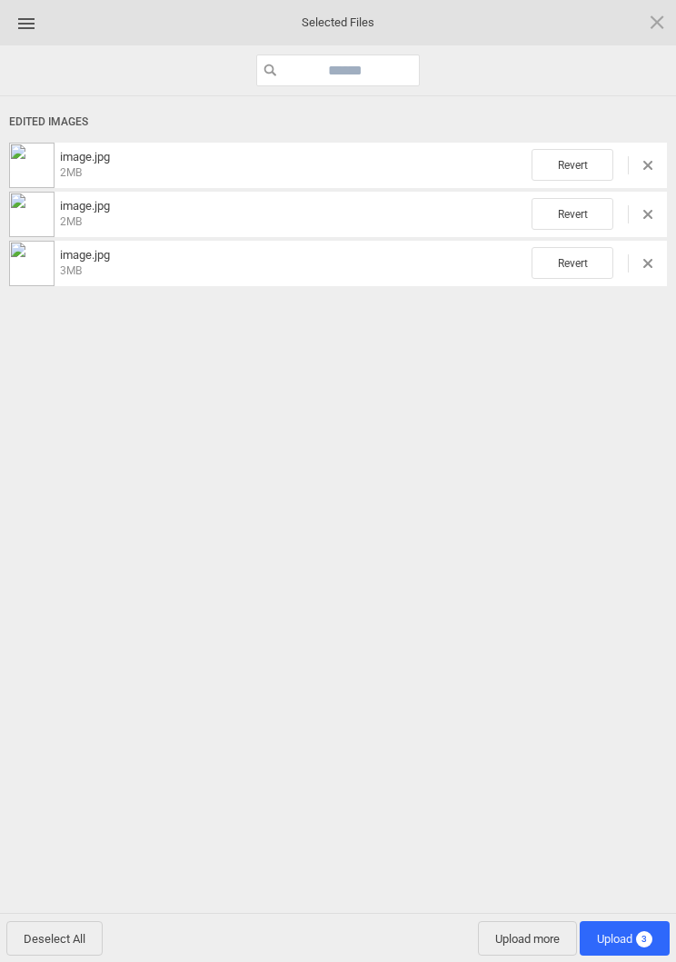
click at [645, 929] on span "Upload 3" at bounding box center [624, 938] width 90 height 35
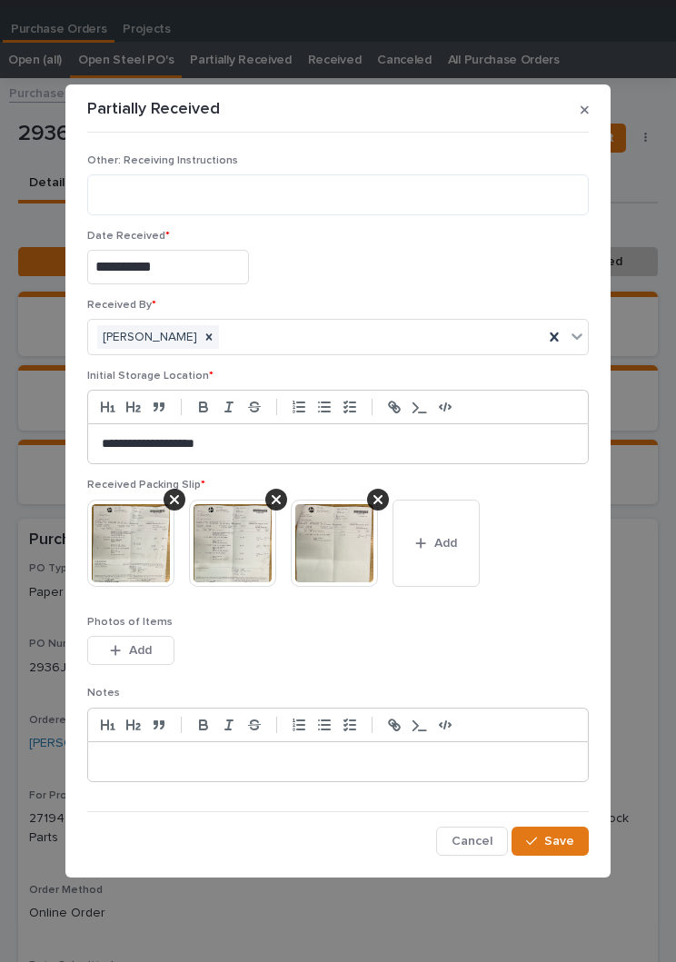
click at [558, 847] on span "Save" at bounding box center [559, 841] width 30 height 16
